Goal: Task Accomplishment & Management: Manage account settings

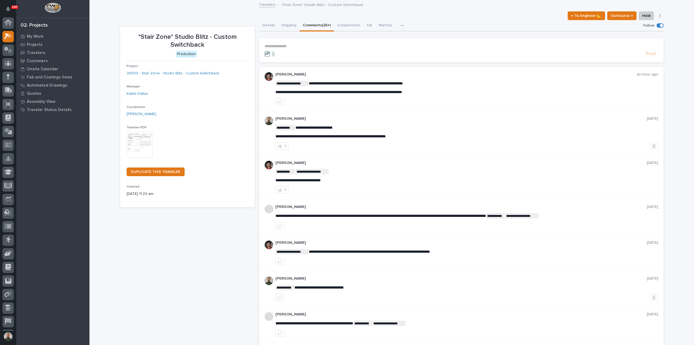
scroll to position [12, 0]
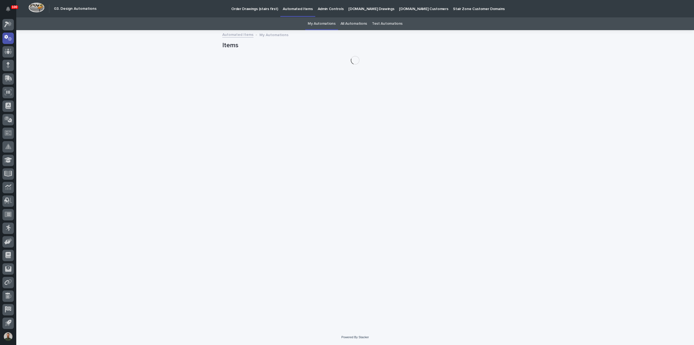
click at [354, 25] on link "All Automations" at bounding box center [354, 23] width 27 height 13
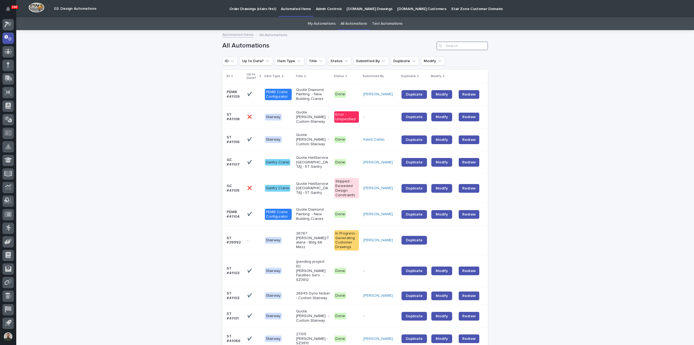
click at [448, 43] on input "Search" at bounding box center [463, 45] width 52 height 9
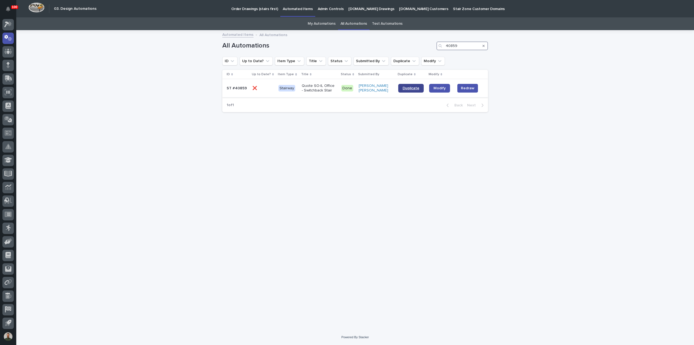
type input "40859"
click at [408, 89] on span "Duplicate" at bounding box center [411, 88] width 17 height 4
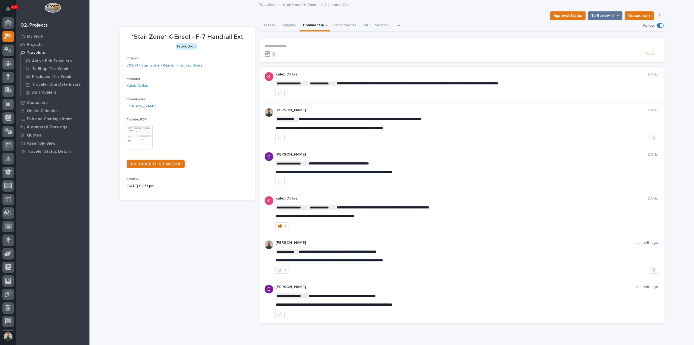
scroll to position [12, 0]
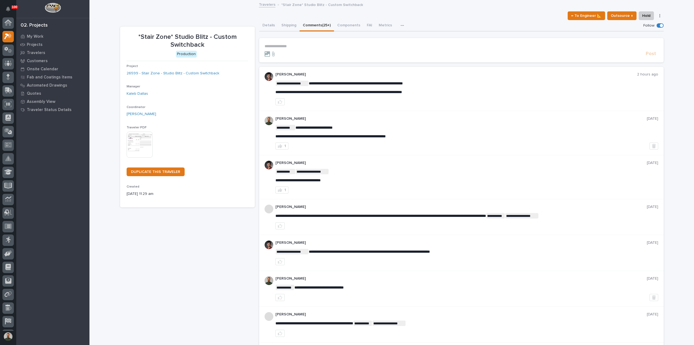
scroll to position [12, 0]
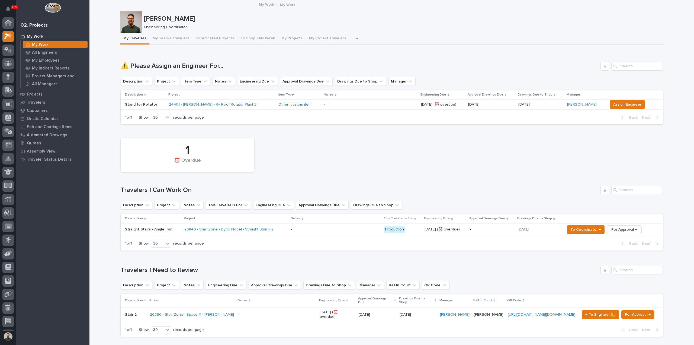
scroll to position [12, 0]
click at [166, 228] on p "Straight Stairs - Angle Iron" at bounding box center [152, 229] width 55 height 5
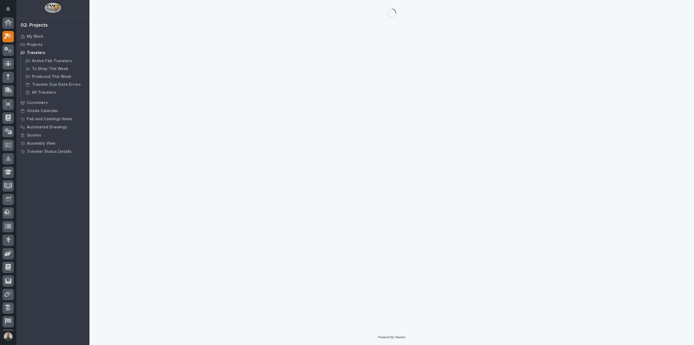
scroll to position [12, 0]
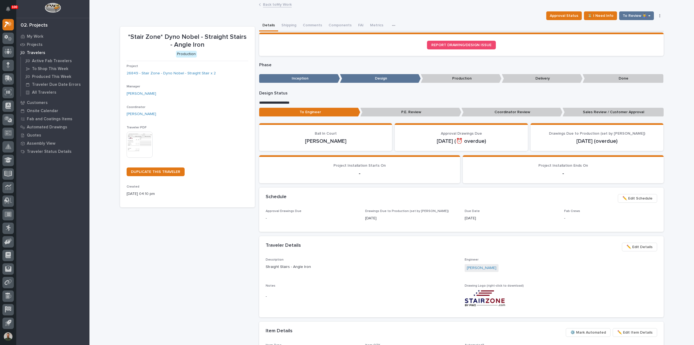
click at [637, 247] on span "✏️ Edit Details" at bounding box center [640, 247] width 26 height 7
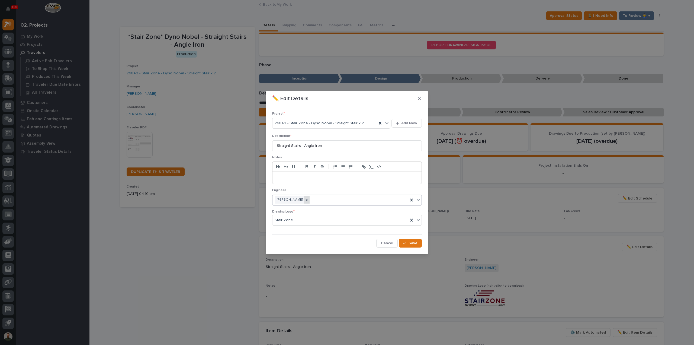
click at [308, 201] on icon at bounding box center [307, 200] width 4 height 4
click at [316, 200] on div "Select..." at bounding box center [344, 199] width 142 height 9
type input "****"
click at [413, 241] on span "Save" at bounding box center [413, 243] width 9 height 5
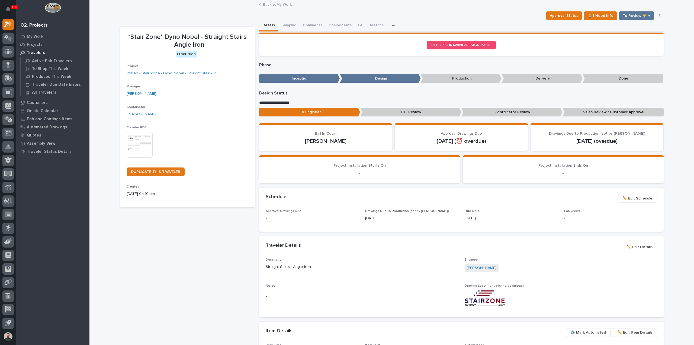
click at [211, 39] on p "*Stair Zone* Dyno Nobel - Straight Stairs - Angle Iron" at bounding box center [188, 41] width 122 height 16
drag, startPoint x: 211, startPoint y: 39, endPoint x: 212, endPoint y: 44, distance: 5.2
click at [212, 39] on p "*Stair Zone* Dyno Nobel - Straight Stairs - Angle Iron" at bounding box center [188, 41] width 122 height 16
click at [211, 44] on p "*Stair Zone* Dyno Nobel - Straight Stairs - Angle Iron" at bounding box center [188, 41] width 122 height 16
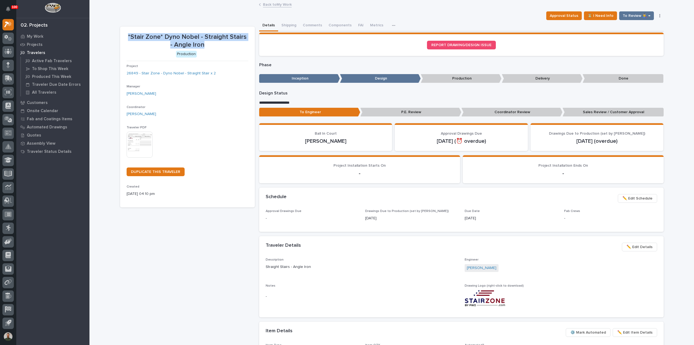
click at [209, 46] on p "*Stair Zone* Dyno Nobel - Straight Stairs - Angle Iron" at bounding box center [188, 41] width 122 height 16
click at [208, 46] on p "*Stair Zone* Dyno Nobel - Straight Stairs - Angle Iron" at bounding box center [188, 41] width 122 height 16
click at [208, 45] on p "*Stair Zone* Dyno Nobel - Straight Stairs - Angle Iron" at bounding box center [188, 41] width 122 height 16
click at [37, 35] on p "My Work" at bounding box center [35, 36] width 17 height 5
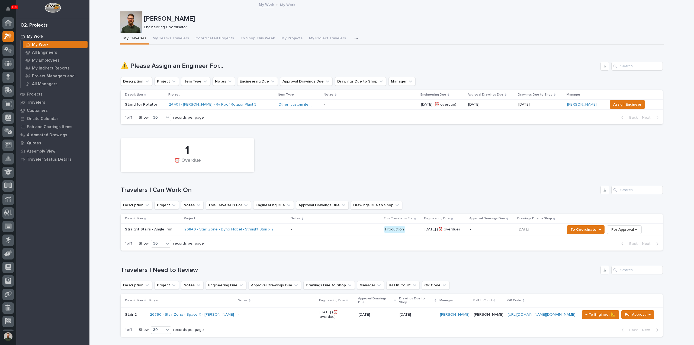
scroll to position [12, 0]
click at [191, 20] on p "[PERSON_NAME]" at bounding box center [403, 19] width 518 height 8
click at [216, 23] on div "[PERSON_NAME] Engineering Coordinator" at bounding box center [403, 22] width 518 height 15
